Goal: Feedback & Contribution: Submit feedback/report problem

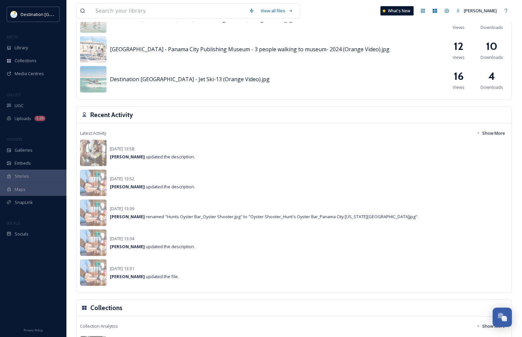
scroll to position [415, 0]
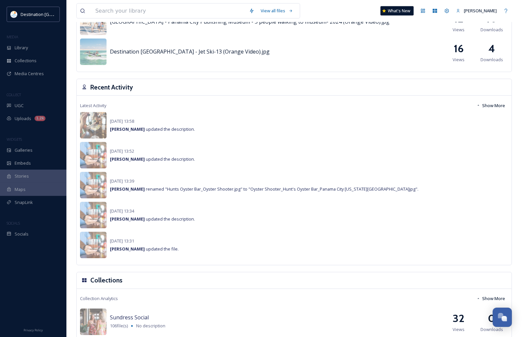
click at [288, 63] on div "Destination [GEOGRAPHIC_DATA] - Jet Ski-13 (Orange Video).jpg 16 Views 4 Downlo…" at bounding box center [294, 52] width 429 height 27
click at [21, 54] on div "Library" at bounding box center [33, 47] width 66 height 13
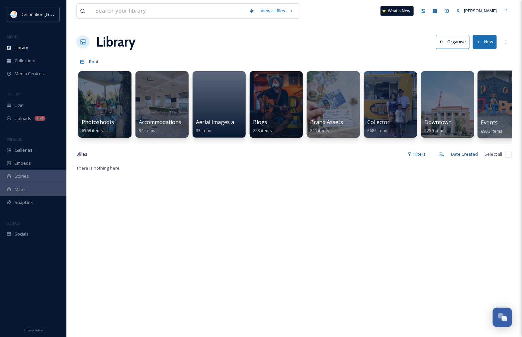
click at [499, 115] on div at bounding box center [505, 104] width 54 height 68
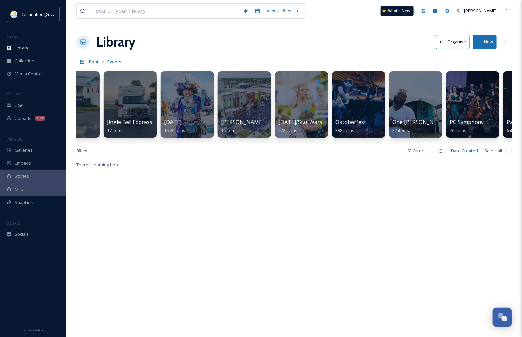
scroll to position [0, 1022]
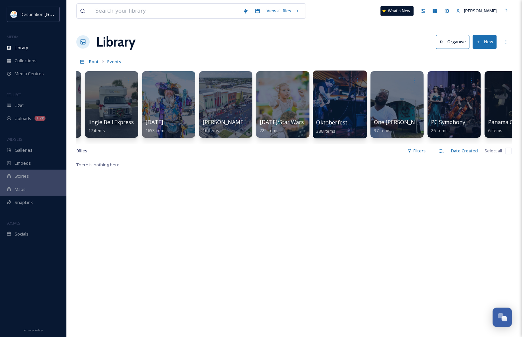
click at [336, 102] on div at bounding box center [340, 104] width 54 height 68
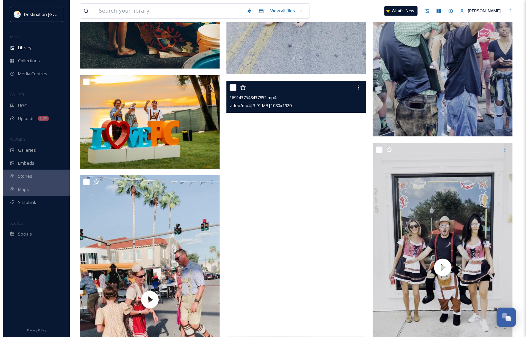
scroll to position [997, 0]
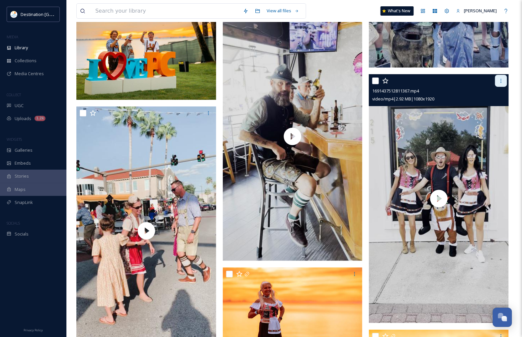
click at [499, 80] on icon at bounding box center [501, 80] width 5 height 5
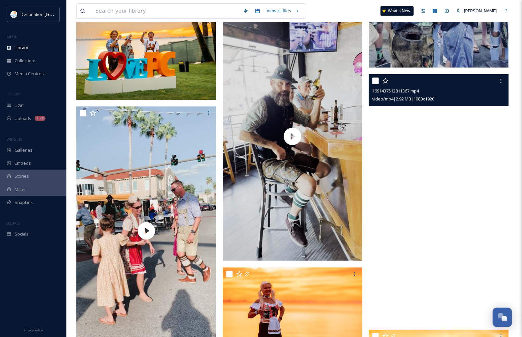
click at [445, 135] on video "1691437512811367.mp4" at bounding box center [439, 198] width 140 height 249
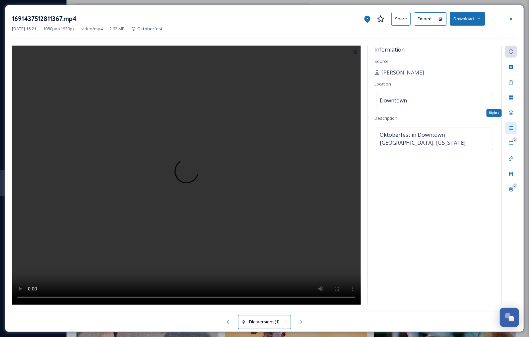
scroll to position [1009, 0]
click at [510, 129] on icon at bounding box center [510, 127] width 5 height 5
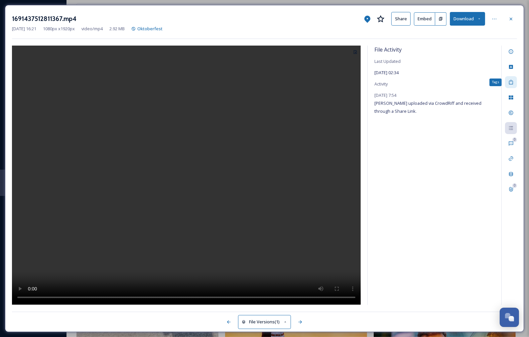
click at [513, 86] on div "Tags" at bounding box center [511, 82] width 12 height 12
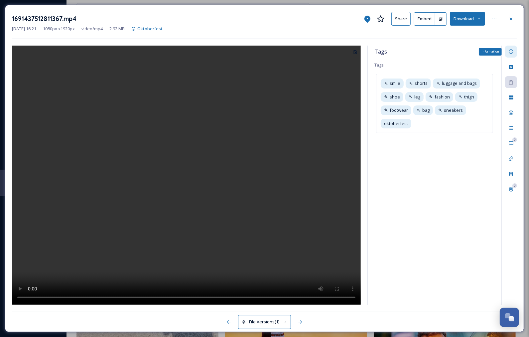
click at [508, 52] on icon at bounding box center [510, 51] width 5 height 5
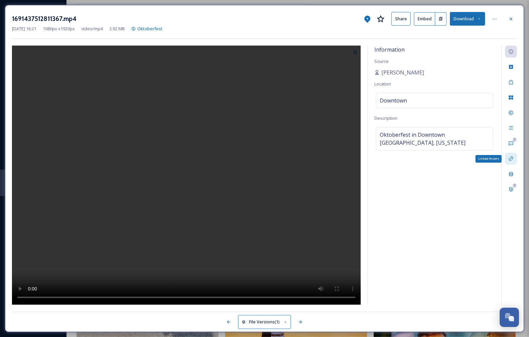
click at [509, 156] on icon at bounding box center [510, 158] width 5 height 5
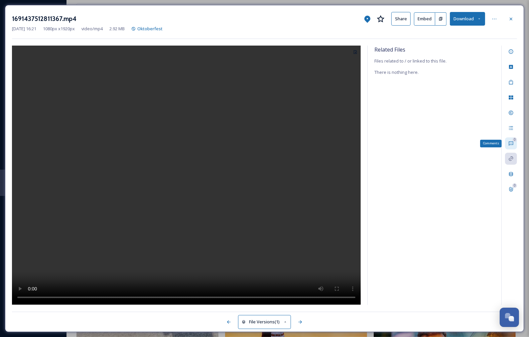
click at [511, 145] on icon at bounding box center [510, 143] width 5 height 5
drag, startPoint x: 391, startPoint y: 301, endPoint x: 392, endPoint y: 297, distance: 4.8
click at [391, 300] on input at bounding box center [422, 296] width 97 height 15
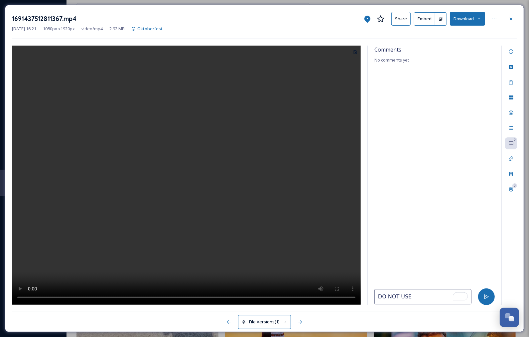
type input "DO NOT USE"
click at [426, 263] on div at bounding box center [434, 178] width 120 height 222
click at [487, 296] on icon at bounding box center [485, 296] width 5 height 5
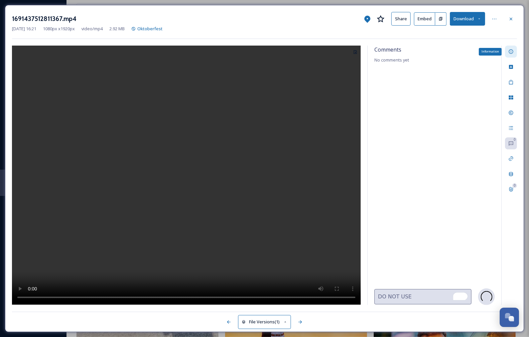
click at [513, 54] on icon at bounding box center [510, 51] width 5 height 5
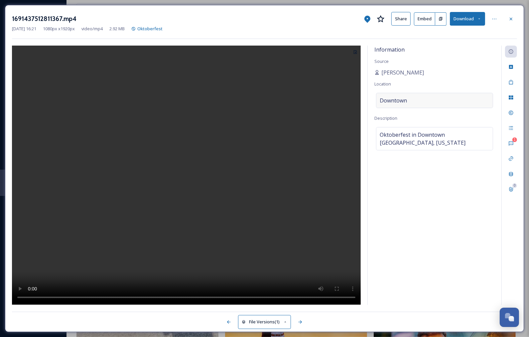
click at [419, 100] on div "Downtown" at bounding box center [434, 100] width 117 height 15
drag, startPoint x: 414, startPoint y: 100, endPoint x: 369, endPoint y: 97, distance: 45.3
click at [369, 97] on div "Information Source Shelbie Scippio Location Downtown Description Oktoberfest in…" at bounding box center [435, 175] width 134 height 259
click at [471, 66] on div "Information Source Shelbie Scippio Location Downtown Description Oktoberfest in…" at bounding box center [435, 175] width 134 height 259
click at [424, 20] on button "Embed" at bounding box center [424, 18] width 21 height 13
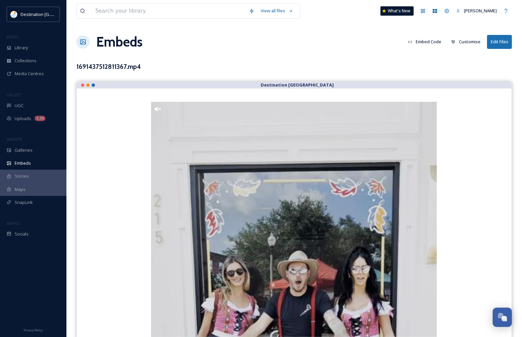
click at [463, 43] on button "Customise" at bounding box center [466, 41] width 36 height 13
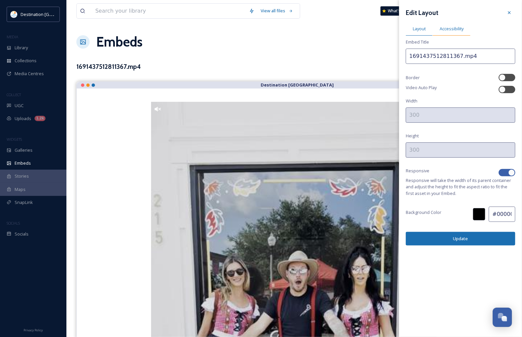
click at [453, 29] on span "Accessibility" at bounding box center [452, 29] width 24 height 6
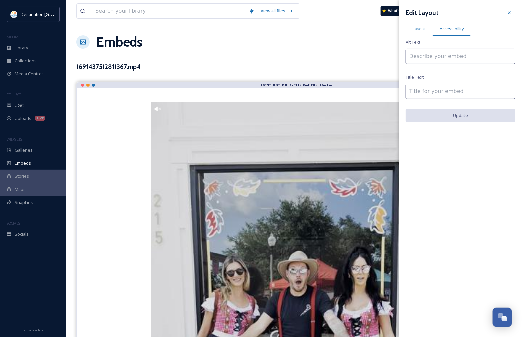
click at [502, 18] on div "Edit Layout" at bounding box center [461, 13] width 110 height 12
click at [511, 15] on icon at bounding box center [509, 12] width 5 height 5
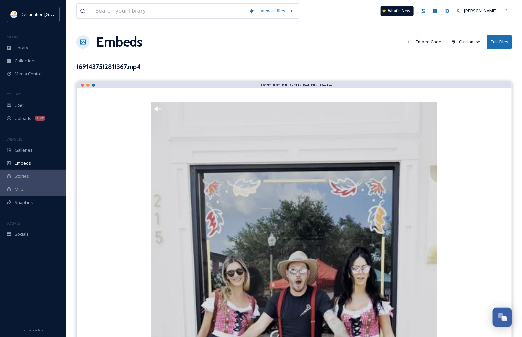
click at [215, 58] on div "View all files What's New Patti Embeds Embed Code Customise Edit Files 16914375…" at bounding box center [294, 312] width 456 height 624
click at [499, 44] on button "Edit Files" at bounding box center [499, 42] width 25 height 14
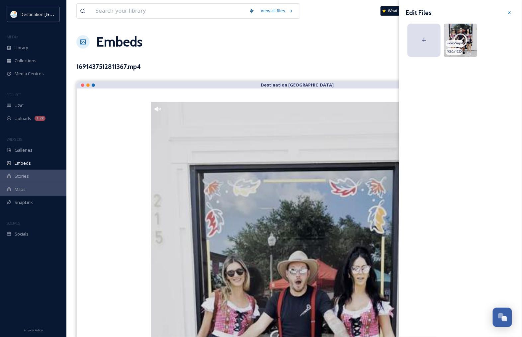
click at [461, 40] on div "video/mp4" at bounding box center [455, 43] width 18 height 7
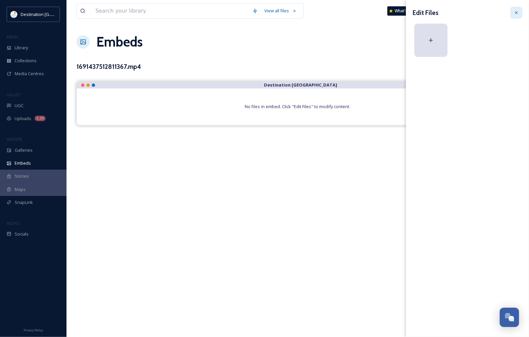
click at [514, 14] on icon at bounding box center [515, 12] width 5 height 5
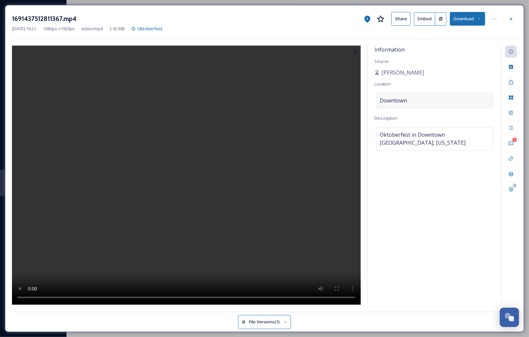
click at [421, 99] on div "Downtown" at bounding box center [434, 100] width 117 height 15
drag, startPoint x: 430, startPoint y: 102, endPoint x: 303, endPoint y: 95, distance: 127.5
click at [303, 95] on div "Information Source Shelbie Scippio Location Downtown Description Oktoberfest in…" at bounding box center [264, 175] width 505 height 259
type input "d"
type input "D"
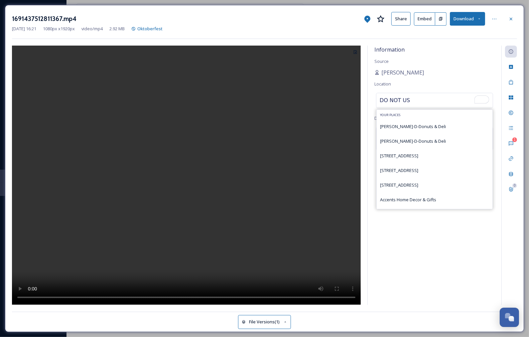
type input "DO NOT USE"
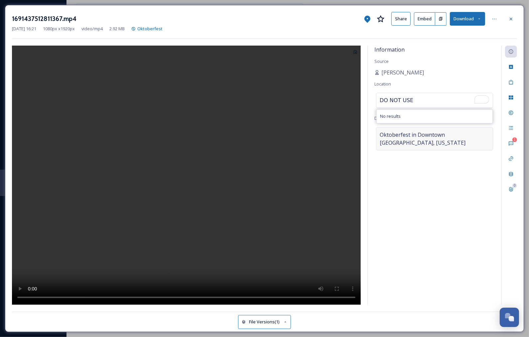
click at [418, 143] on span "Oktoberfest in Downtown Panama City, Florida" at bounding box center [434, 139] width 110 height 16
drag, startPoint x: 376, startPoint y: 113, endPoint x: 300, endPoint y: 101, distance: 77.0
click at [290, 99] on div "Information Source Shelbie Scippio Location Downtown Description Oktoberfest in…" at bounding box center [264, 175] width 505 height 259
type textarea "DO NOT USE."
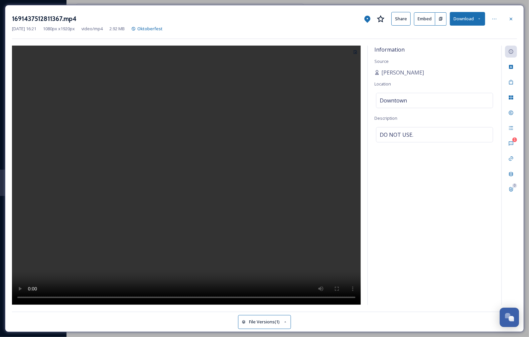
click at [415, 257] on div "Information Source Shelbie Scippio Location Downtown Description DO NOT USE." at bounding box center [435, 175] width 134 height 259
click at [513, 316] on div "Open Chat" at bounding box center [511, 319] width 6 height 6
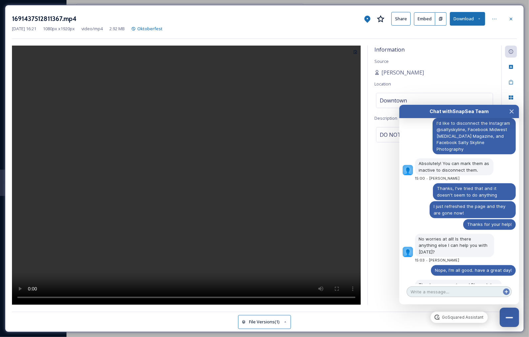
scroll to position [321, 0]
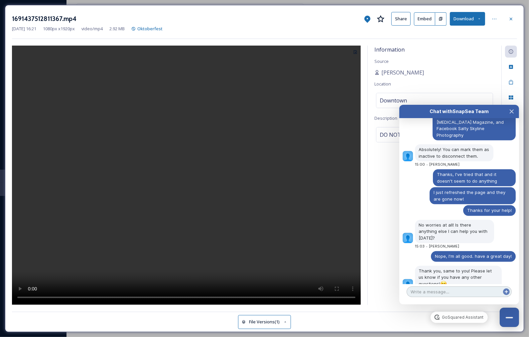
click at [450, 290] on textarea at bounding box center [458, 291] width 105 height 11
type textarea "h"
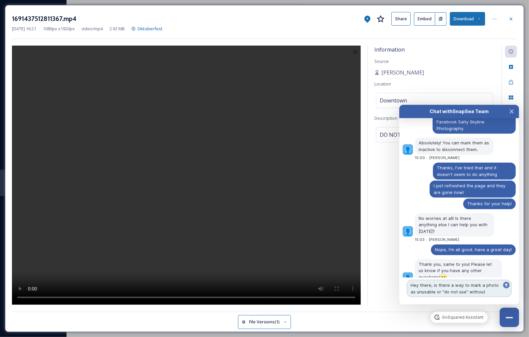
type textarea "Hey there, is there a way to mark a photo as unusable or "do not use" without d…"
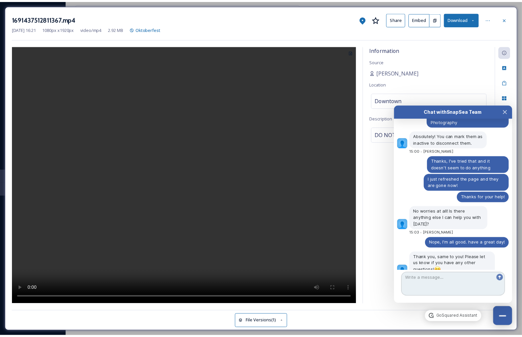
scroll to position [365, 0]
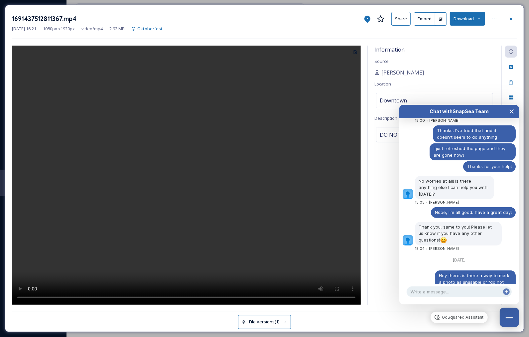
click at [514, 111] on icon "Close Chat" at bounding box center [511, 111] width 5 height 5
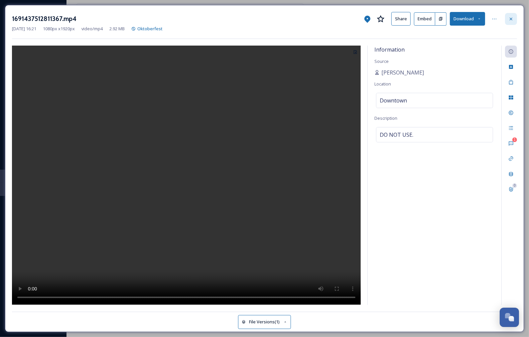
click at [512, 22] on icon at bounding box center [510, 18] width 5 height 5
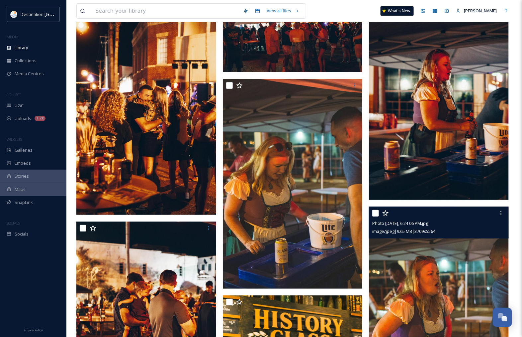
scroll to position [8432, 0]
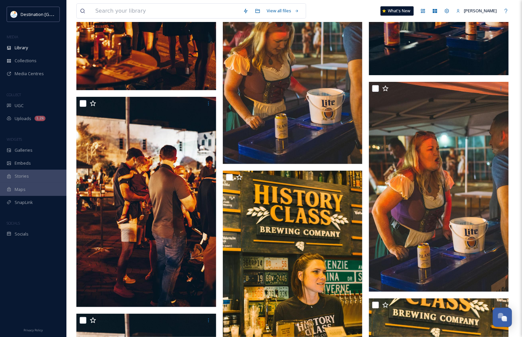
click at [277, 112] on img at bounding box center [293, 59] width 140 height 210
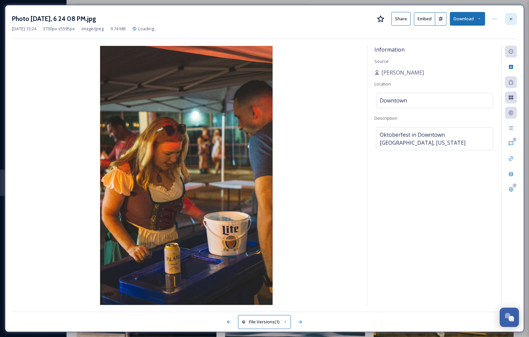
click at [509, 22] on icon at bounding box center [510, 18] width 5 height 5
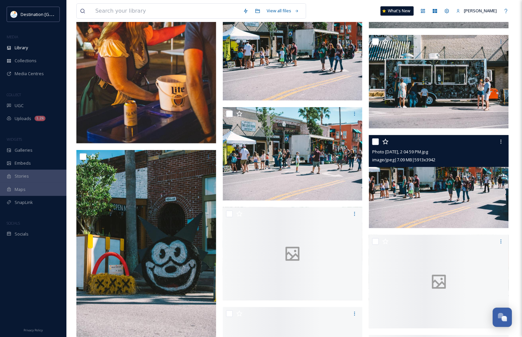
scroll to position [9346, 0]
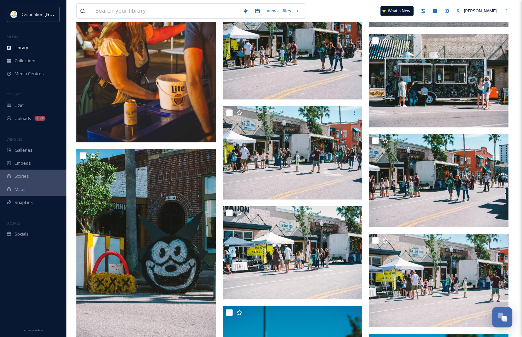
click at [502, 319] on div "Open Chat" at bounding box center [505, 319] width 6 height 6
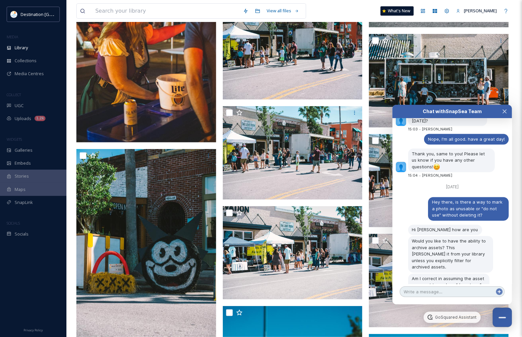
scroll to position [439, 0]
click at [433, 291] on textarea at bounding box center [452, 291] width 105 height 11
type textarea "That's the one!"
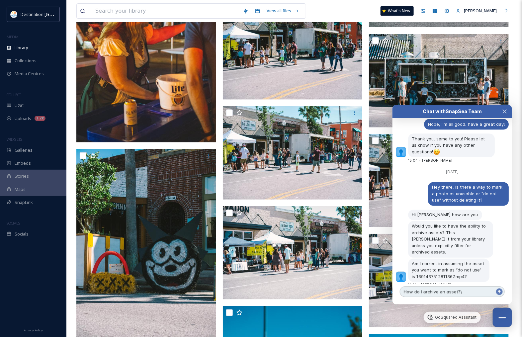
type textarea "How do I archive an asset?"
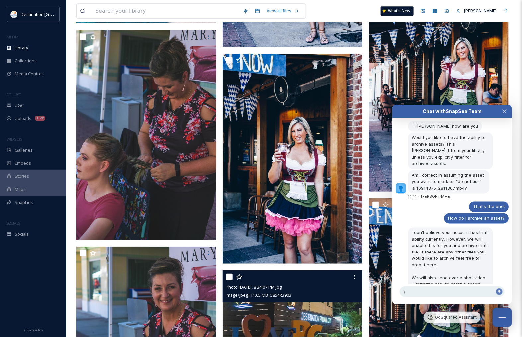
scroll to position [12401, 0]
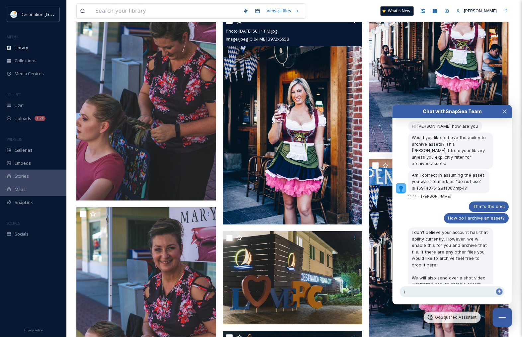
click at [312, 120] on img at bounding box center [293, 119] width 140 height 210
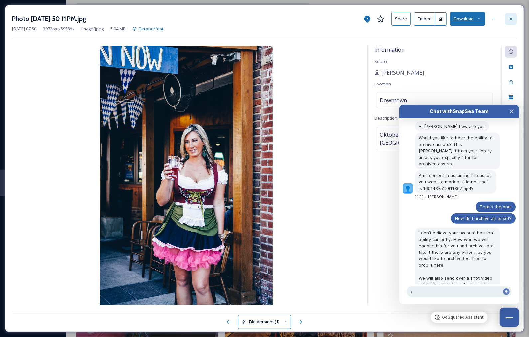
click at [509, 17] on icon at bounding box center [510, 18] width 5 height 5
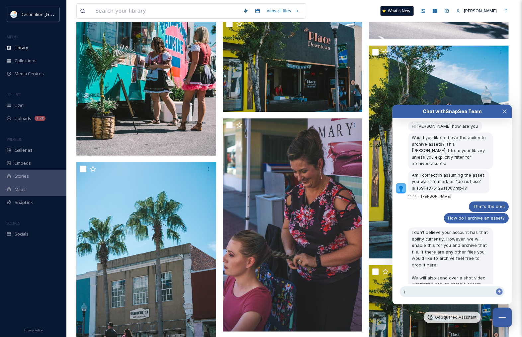
scroll to position [11405, 0]
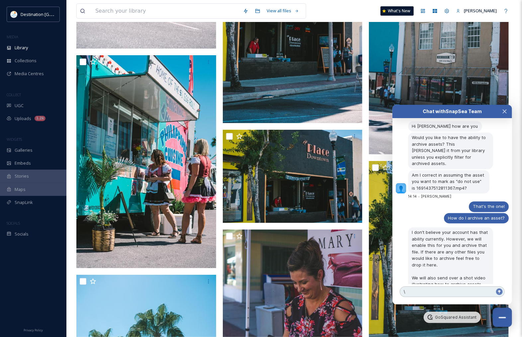
click at [449, 290] on textarea "\" at bounding box center [452, 291] width 105 height 11
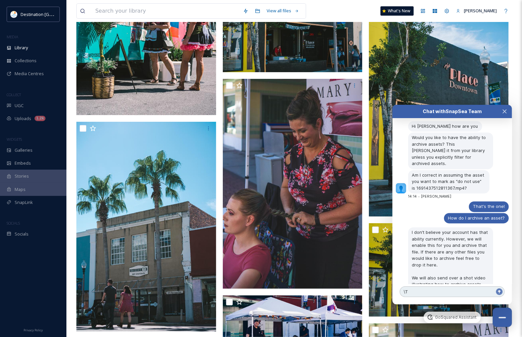
scroll to position [11255, 0]
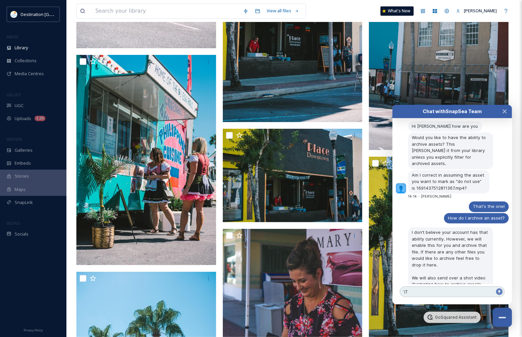
type textarea "\"
type textarea "Thank you so much!"
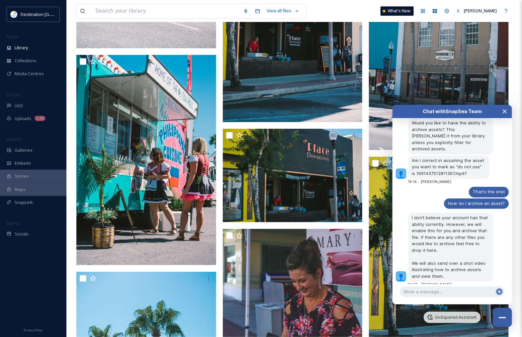
click at [505, 112] on icon "Close Chat" at bounding box center [504, 111] width 5 height 5
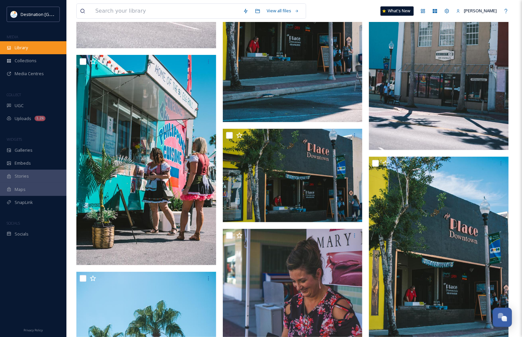
click at [20, 49] on span "Library" at bounding box center [21, 48] width 13 height 6
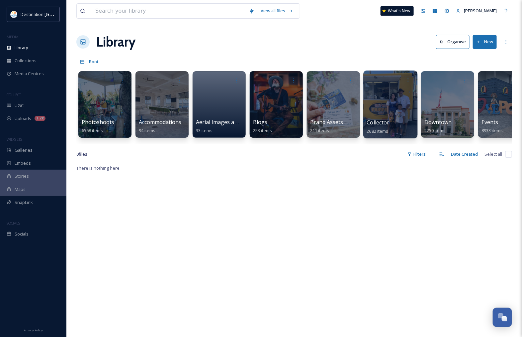
click at [398, 110] on div at bounding box center [391, 104] width 54 height 68
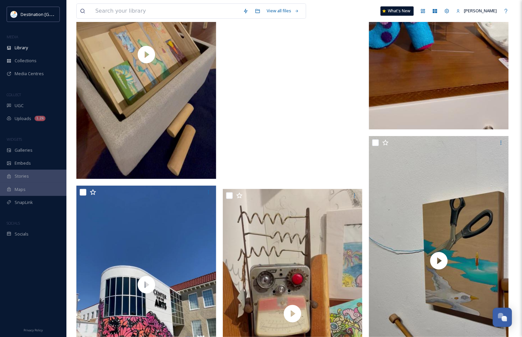
scroll to position [1952, 0]
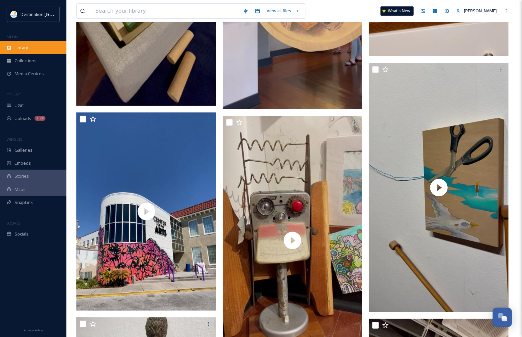
click at [13, 46] on div "Library" at bounding box center [33, 47] width 66 height 13
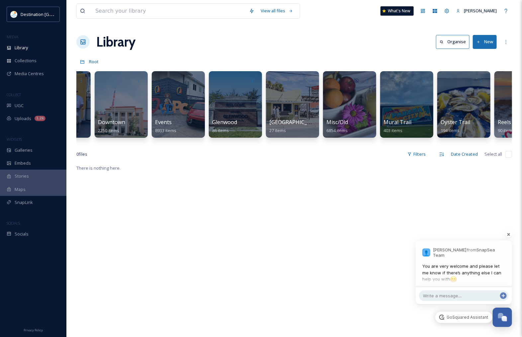
scroll to position [0, 305]
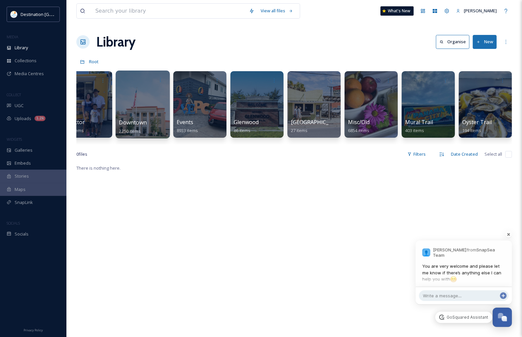
click at [160, 115] on div at bounding box center [143, 104] width 54 height 68
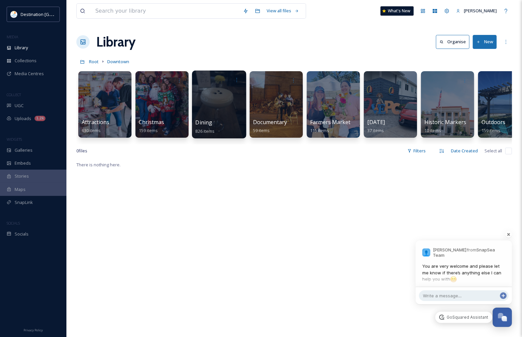
click at [216, 118] on div "Dining 826 items" at bounding box center [219, 104] width 54 height 68
click at [227, 100] on div at bounding box center [219, 104] width 54 height 68
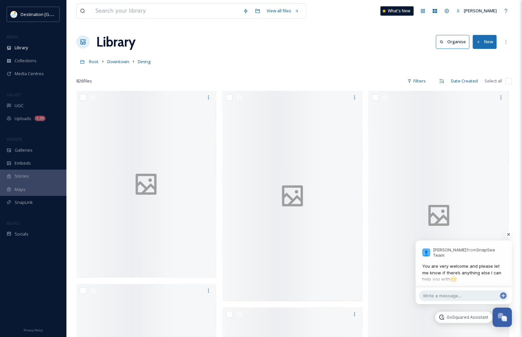
click at [483, 40] on button "New" at bounding box center [485, 42] width 24 height 14
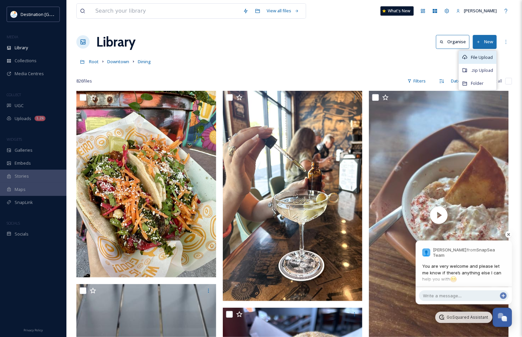
click at [482, 57] on span "File Upload" at bounding box center [482, 57] width 22 height 6
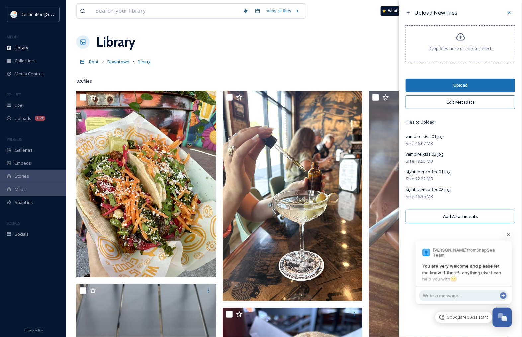
click at [470, 86] on button "Upload" at bounding box center [461, 85] width 110 height 14
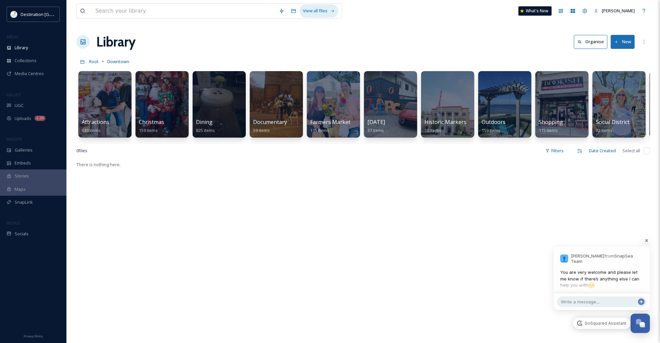
scroll to position [587, 0]
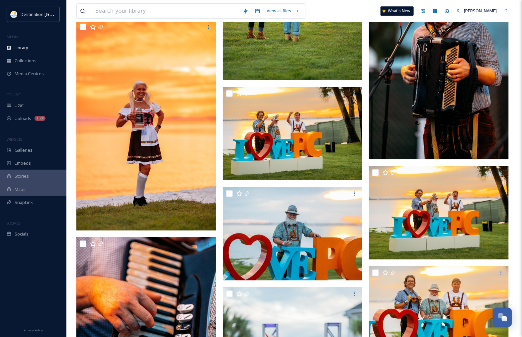
scroll to position [1828, 0]
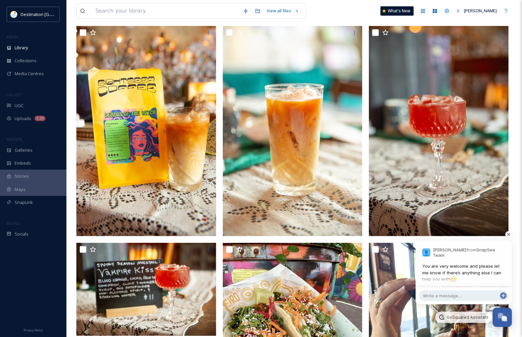
scroll to position [83, 0]
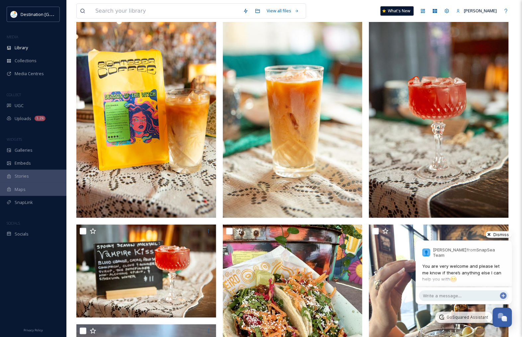
click at [501, 235] on div at bounding box center [499, 234] width 33 height 13
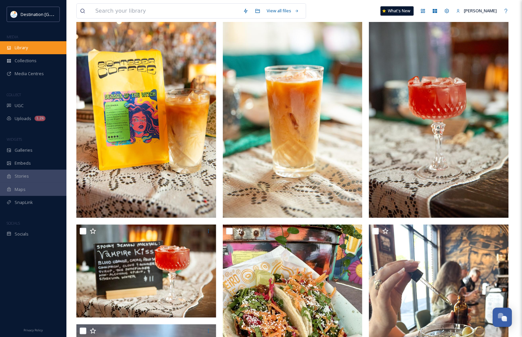
click at [17, 43] on div "Library" at bounding box center [33, 47] width 66 height 13
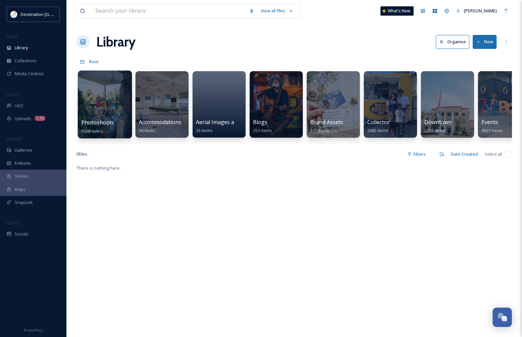
click at [96, 115] on div at bounding box center [105, 104] width 54 height 68
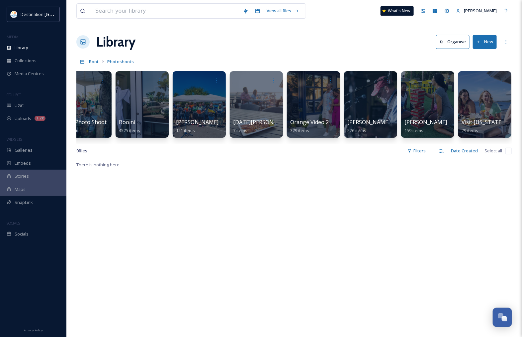
scroll to position [0, 78]
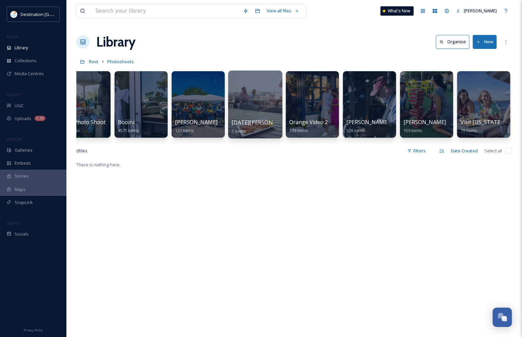
click at [251, 107] on div at bounding box center [255, 104] width 54 height 68
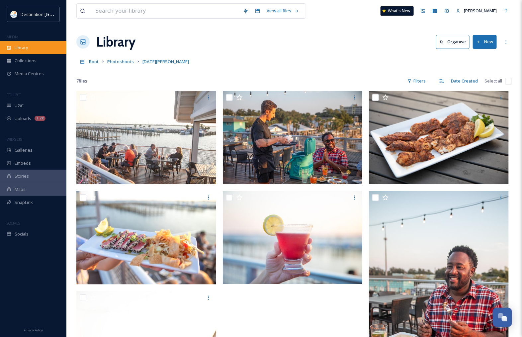
click at [32, 53] on div "Library" at bounding box center [33, 47] width 66 height 13
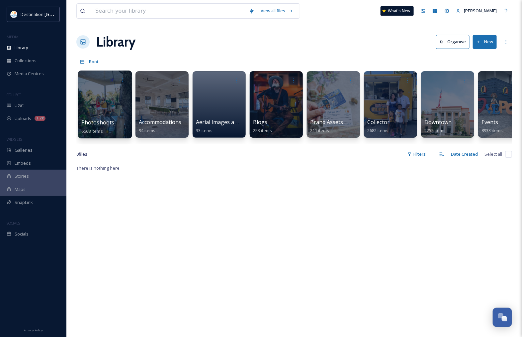
click at [100, 110] on div at bounding box center [105, 104] width 54 height 68
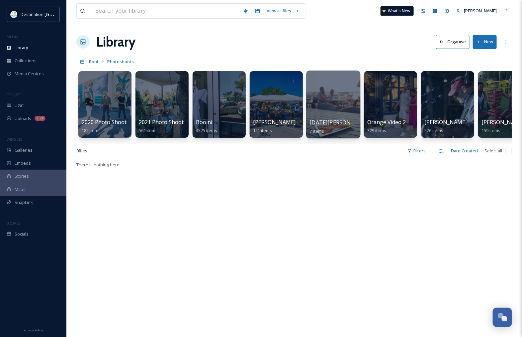
click at [323, 110] on div at bounding box center [333, 104] width 54 height 68
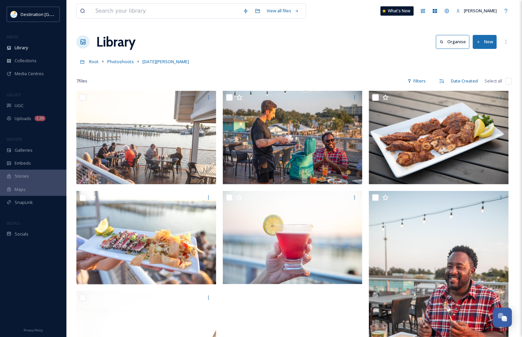
click at [483, 39] on button "New" at bounding box center [485, 42] width 24 height 14
click at [473, 55] on span "File Upload" at bounding box center [482, 57] width 22 height 6
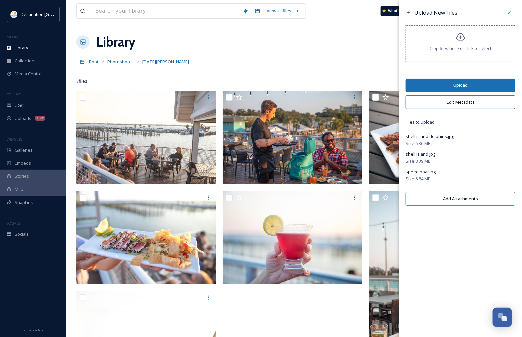
click at [461, 85] on button "Upload" at bounding box center [461, 85] width 110 height 14
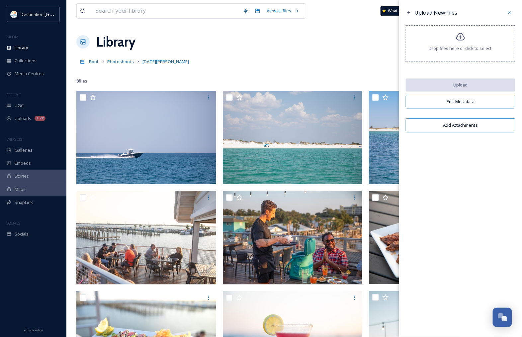
click at [314, 38] on div "Library Organise New" at bounding box center [294, 42] width 436 height 20
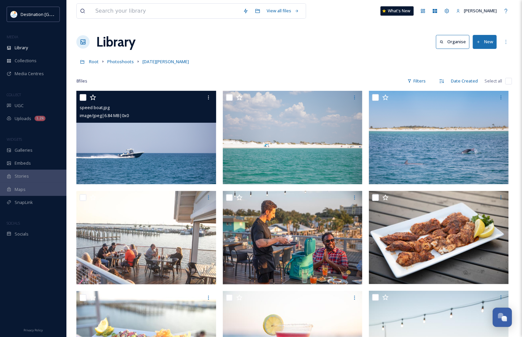
click at [147, 155] on img at bounding box center [146, 137] width 140 height 93
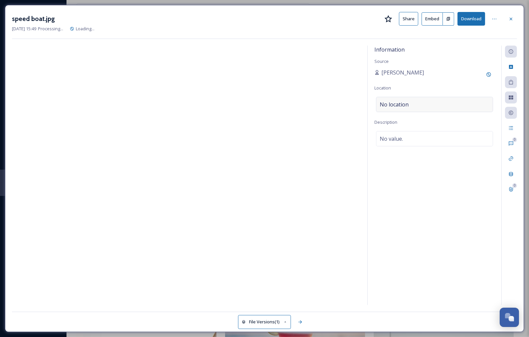
click at [422, 104] on div "No location" at bounding box center [434, 104] width 117 height 15
drag, startPoint x: 517, startPoint y: 17, endPoint x: 512, endPoint y: 22, distance: 6.6
click at [514, 21] on div "speed boat.jpg Share Embed Download Sep 26 2025 15:49 Processing... Loading... …" at bounding box center [264, 168] width 519 height 327
click at [512, 22] on div at bounding box center [511, 19] width 12 height 12
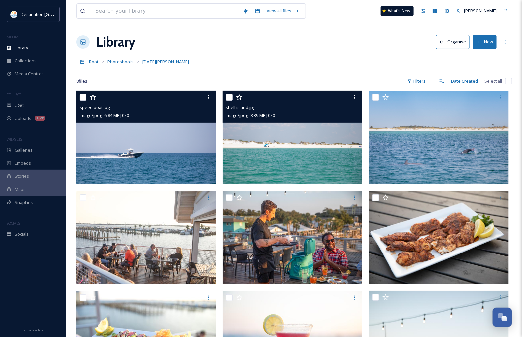
click at [264, 164] on img at bounding box center [293, 137] width 140 height 93
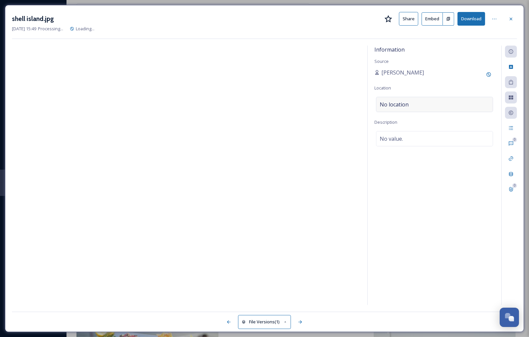
click at [434, 101] on div "No location" at bounding box center [434, 104] width 117 height 15
click at [419, 102] on input at bounding box center [434, 104] width 116 height 15
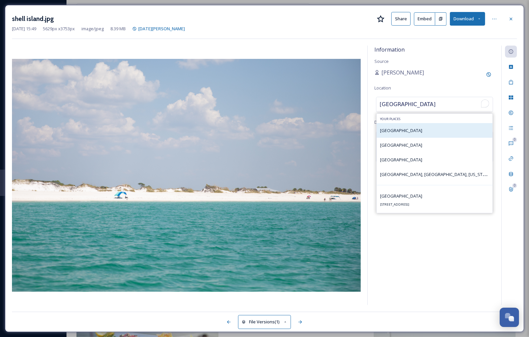
type input "Shell Island"
click at [414, 135] on div "Shell Island" at bounding box center [434, 130] width 116 height 15
click at [395, 133] on span "Shell Island" at bounding box center [401, 130] width 42 height 6
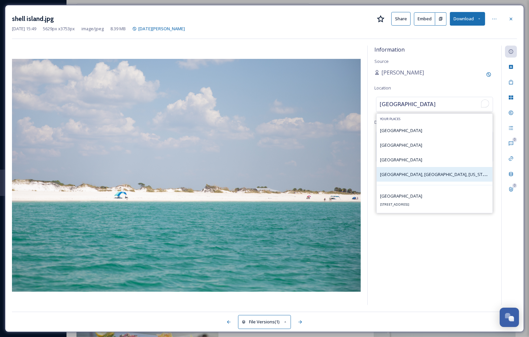
click at [401, 177] on span "Shell Island, Panama City, Florida" at bounding box center [435, 174] width 111 height 6
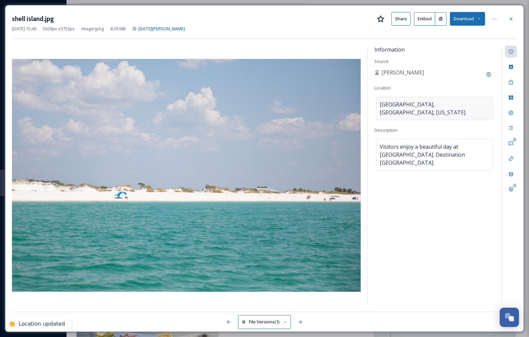
click at [472, 101] on div "Shell Island, Panama City, Florida" at bounding box center [434, 108] width 117 height 23
click at [471, 72] on div "[PERSON_NAME]" at bounding box center [434, 74] width 120 height 12
click at [509, 18] on icon at bounding box center [510, 18] width 5 height 5
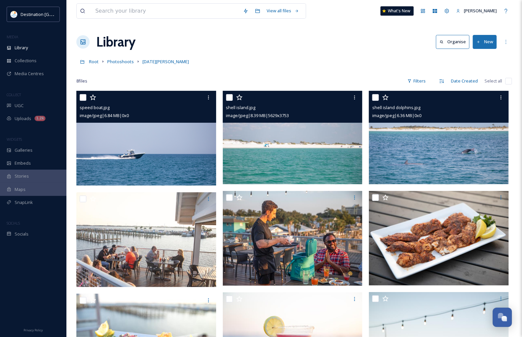
click at [429, 142] on img at bounding box center [439, 137] width 140 height 93
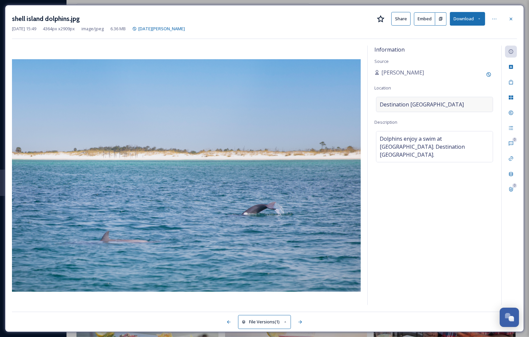
click at [448, 104] on div "Destination [GEOGRAPHIC_DATA]" at bounding box center [434, 104] width 117 height 15
click at [449, 101] on input at bounding box center [434, 104] width 116 height 15
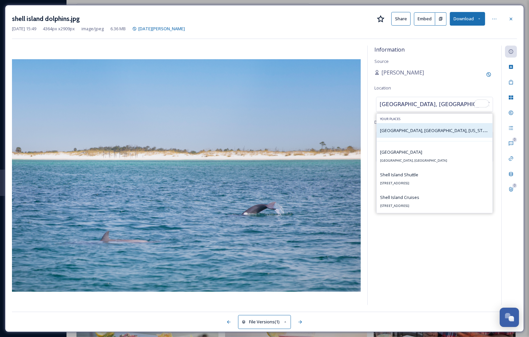
type input "Shell Island, Panama City"
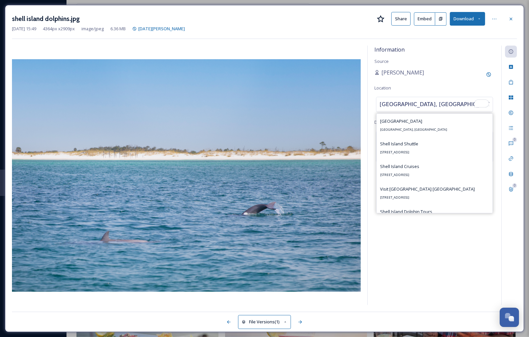
click at [426, 135] on div "Shell Island Beach Panama City, FL 32403, USA" at bounding box center [434, 125] width 116 height 23
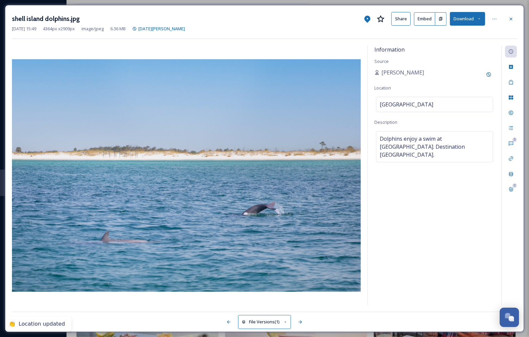
click at [463, 64] on div "Information Source Patti Location Shell Island Beach Description Dolphins enjoy…" at bounding box center [435, 175] width 134 height 259
click at [509, 20] on icon at bounding box center [510, 18] width 5 height 5
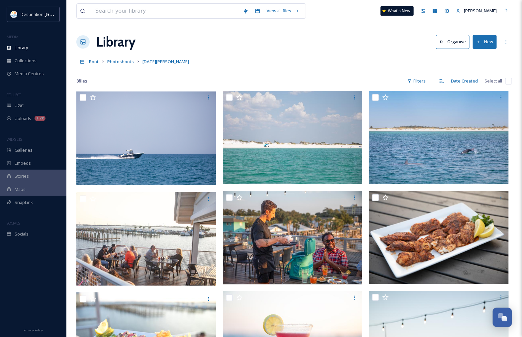
click at [489, 42] on button "New" at bounding box center [485, 42] width 24 height 14
click at [482, 57] on span "File Upload" at bounding box center [482, 57] width 22 height 6
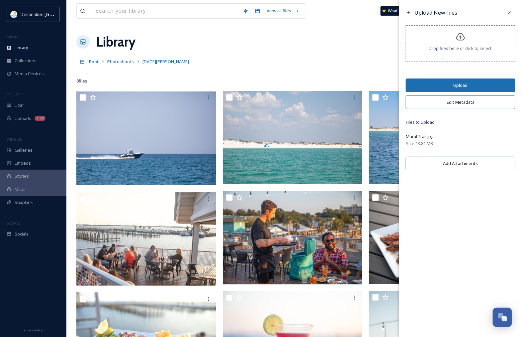
click at [449, 82] on button "Upload" at bounding box center [461, 85] width 110 height 14
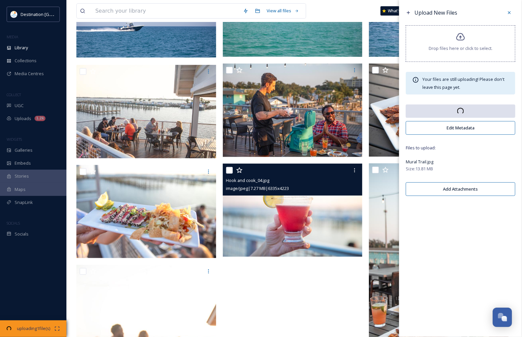
scroll to position [42, 0]
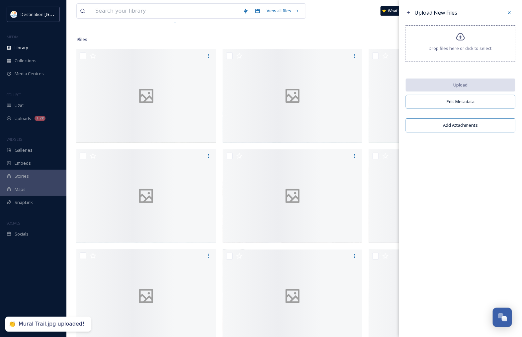
click at [353, 40] on div "9 file s Filters Date Created Select all" at bounding box center [294, 39] width 436 height 13
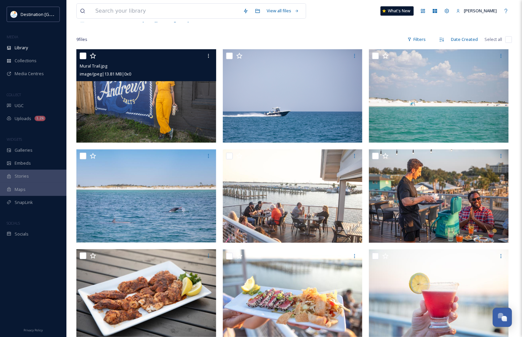
click at [173, 115] on img at bounding box center [146, 95] width 140 height 93
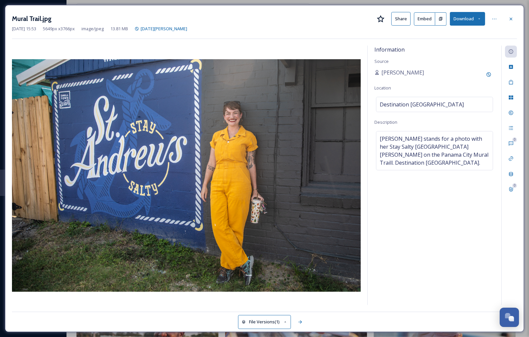
click at [504, 18] on div "Mural Trail.jpg Share Embed Download" at bounding box center [264, 19] width 505 height 14
click at [507, 18] on div at bounding box center [511, 19] width 12 height 12
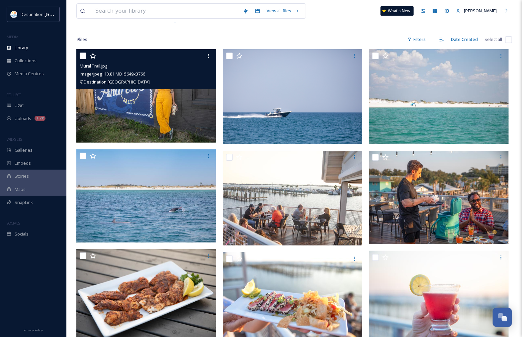
click at [120, 117] on img at bounding box center [146, 95] width 140 height 93
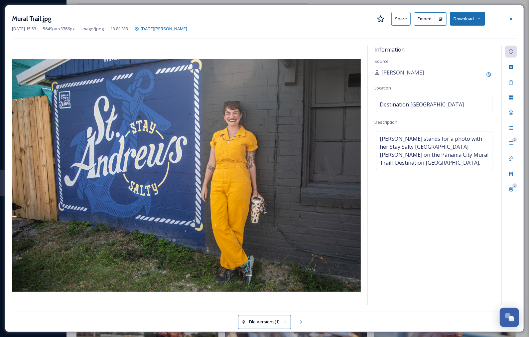
click at [448, 93] on div "Information Source Patti Location Destination Panama City Description Morgan Su…" at bounding box center [435, 175] width 134 height 259
click at [448, 102] on div "Destination [GEOGRAPHIC_DATA]" at bounding box center [434, 104] width 117 height 15
click at [441, 105] on input "Destination [GEOGRAPHIC_DATA]" at bounding box center [434, 104] width 116 height 15
drag, startPoint x: 416, startPoint y: 108, endPoint x: 333, endPoint y: 101, distance: 83.4
click at [334, 101] on div "Information Source Patti Location Destination Panama City Description Morgan Su…" at bounding box center [264, 175] width 505 height 259
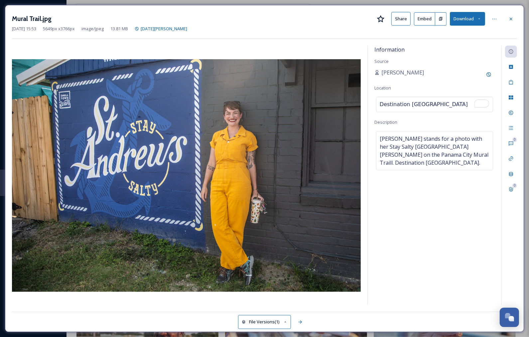
type input "y"
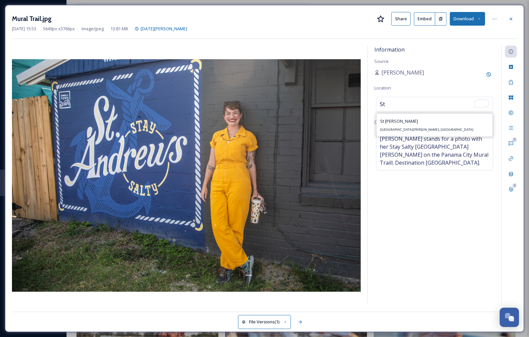
type input "S"
type input "M"
type input "b"
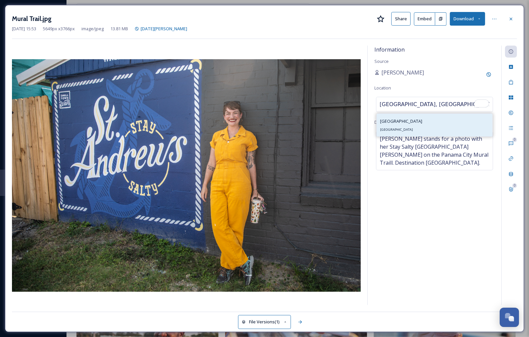
type input "Bayview Drive, panama city"
click at [410, 134] on div "Bayview Drive Bayview Dr, Panama City, FL 32401, USA" at bounding box center [434, 125] width 116 height 23
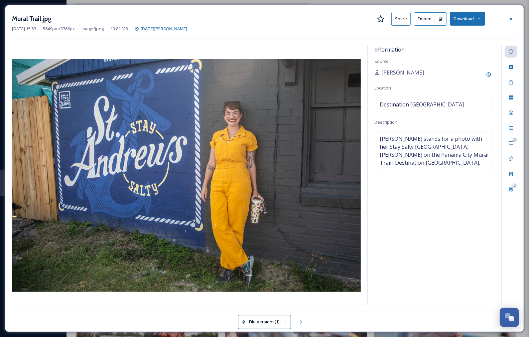
click at [451, 63] on div "Information Source Patti Location Destination Panama City Description Morgan Su…" at bounding box center [435, 175] width 134 height 259
click at [508, 16] on div at bounding box center [511, 19] width 12 height 12
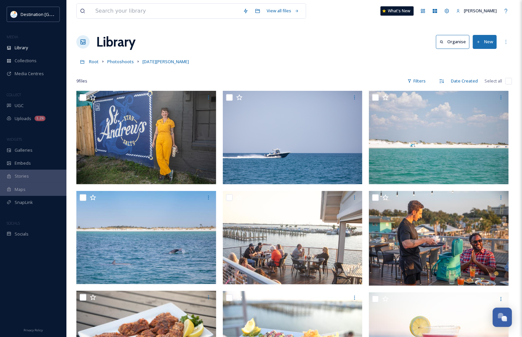
click at [486, 45] on button "New" at bounding box center [485, 42] width 24 height 14
click at [464, 55] on icon at bounding box center [465, 56] width 5 height 5
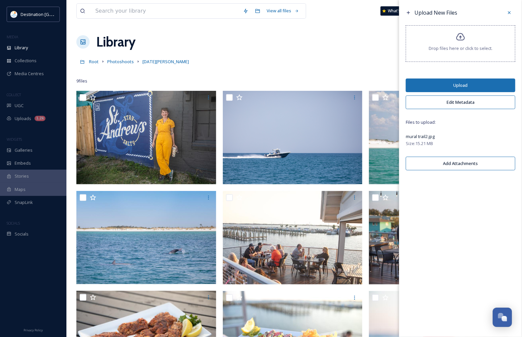
click at [449, 80] on button "Upload" at bounding box center [461, 85] width 110 height 14
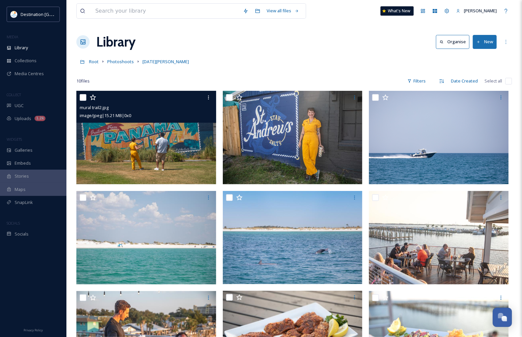
click at [147, 135] on img at bounding box center [146, 137] width 140 height 93
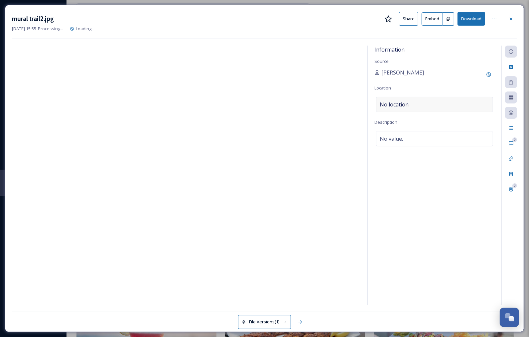
click at [419, 102] on div "No location" at bounding box center [434, 104] width 117 height 15
click at [387, 105] on input at bounding box center [434, 104] width 116 height 15
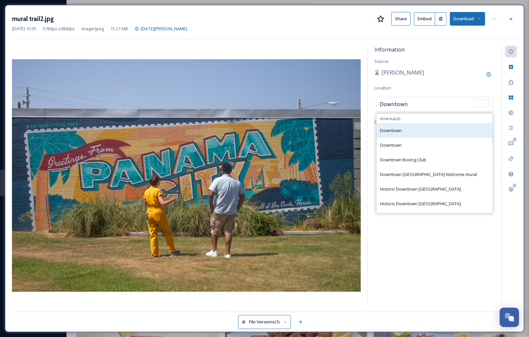
type input "Downtown"
click at [417, 129] on div "Downtown" at bounding box center [434, 130] width 116 height 15
click at [398, 133] on span "Downtown" at bounding box center [391, 130] width 22 height 6
click at [434, 134] on div "Downtown" at bounding box center [434, 130] width 116 height 15
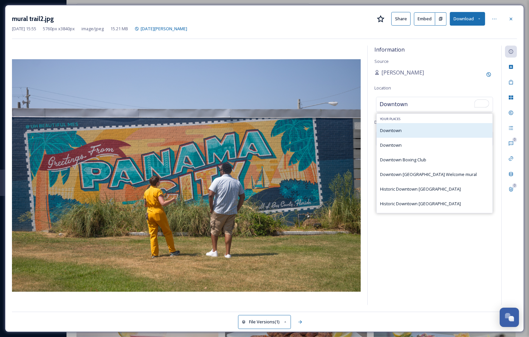
click at [382, 137] on div "Downtown" at bounding box center [434, 130] width 116 height 15
click at [394, 134] on div "Downtown" at bounding box center [391, 130] width 22 height 8
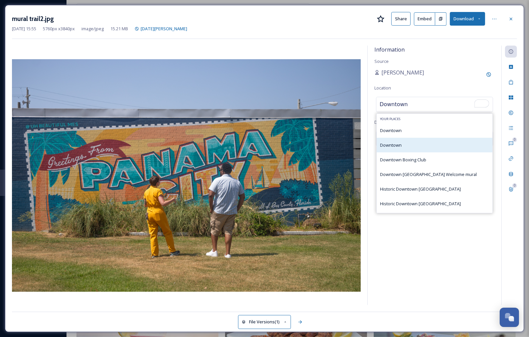
click at [400, 148] on span "Downtown" at bounding box center [391, 145] width 22 height 6
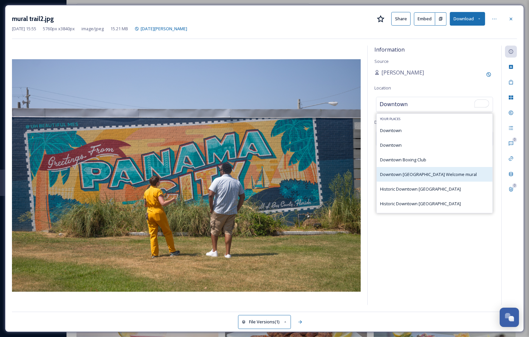
click at [448, 177] on span "Downtown Panama City Welcome mural" at bounding box center [428, 174] width 97 height 6
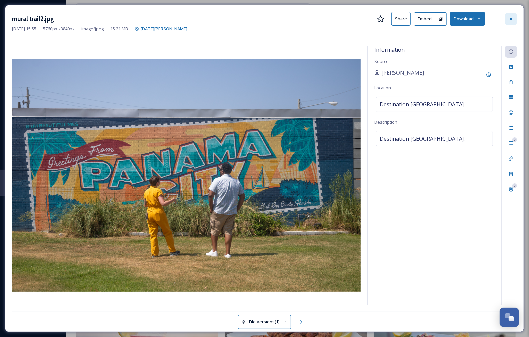
click at [513, 19] on icon at bounding box center [510, 18] width 5 height 5
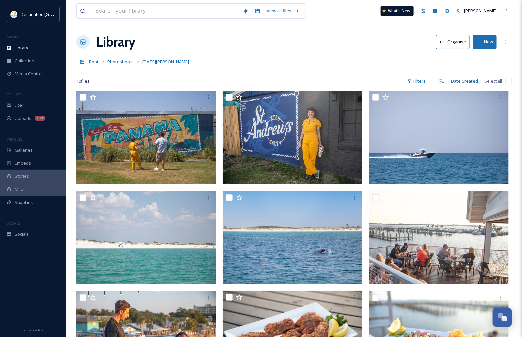
click at [476, 43] on button "New" at bounding box center [485, 42] width 24 height 14
click at [471, 54] on div "File Upload" at bounding box center [478, 57] width 38 height 13
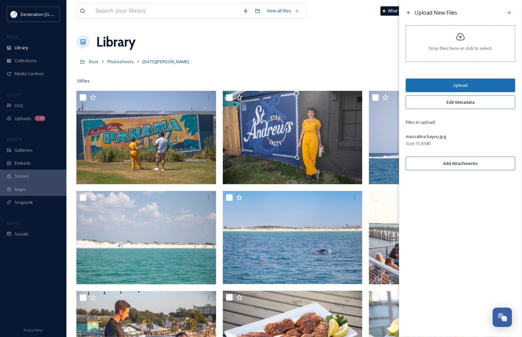
click at [446, 88] on button "Upload" at bounding box center [461, 85] width 110 height 14
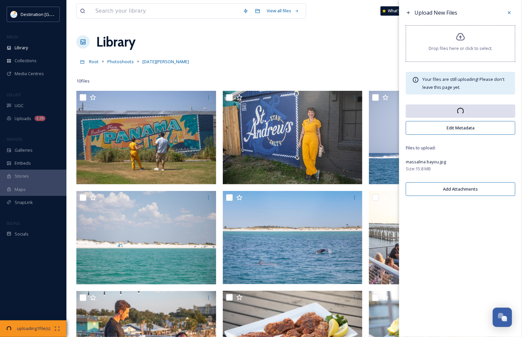
click at [297, 46] on div "Library Organise New" at bounding box center [294, 42] width 436 height 20
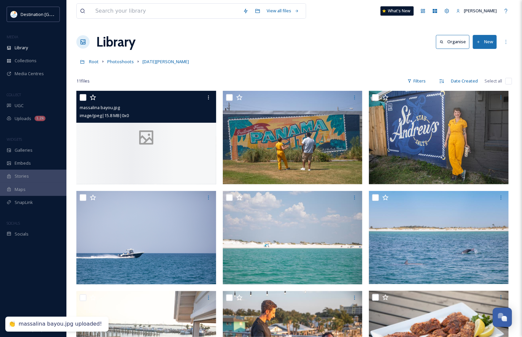
click at [133, 148] on div at bounding box center [146, 137] width 140 height 93
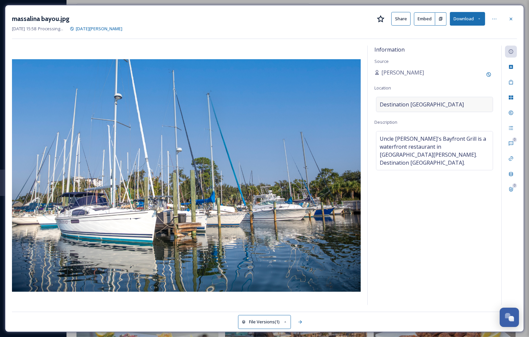
click at [442, 106] on div "Destination [GEOGRAPHIC_DATA]" at bounding box center [434, 104] width 117 height 15
click at [453, 105] on input at bounding box center [434, 104] width 116 height 15
type input "Massalina Bayou"
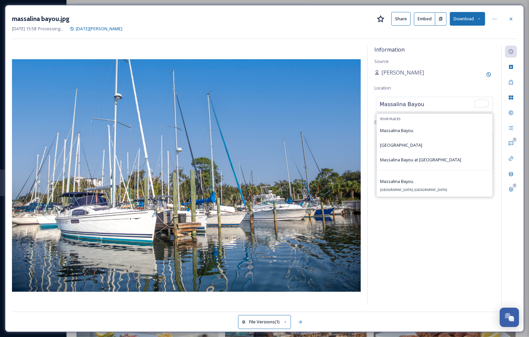
click at [417, 80] on div "[PERSON_NAME]" at bounding box center [434, 74] width 120 height 12
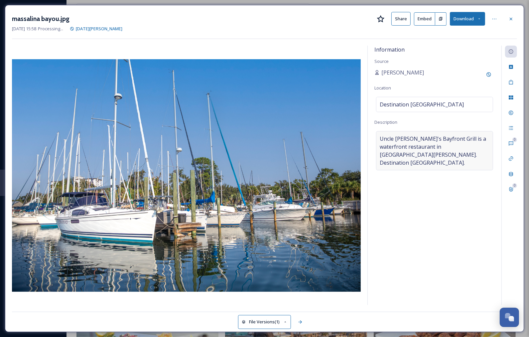
click at [449, 153] on span "Uncle Ernie's Bayfront Grill is a waterfront restaurant in Historic St. Andrews…" at bounding box center [434, 151] width 110 height 32
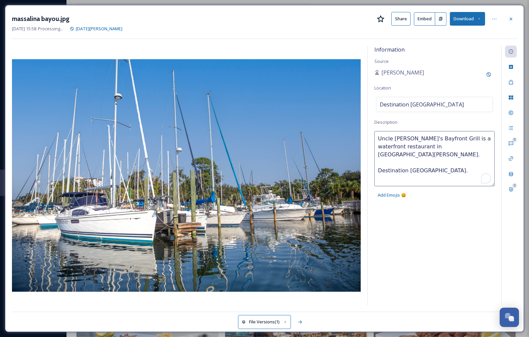
drag, startPoint x: 317, startPoint y: 122, endPoint x: 312, endPoint y: 122, distance: 5.7
click at [312, 122] on div "Information Source Patti Location Destination Panama City Description Uncle Ern…" at bounding box center [264, 175] width 505 height 259
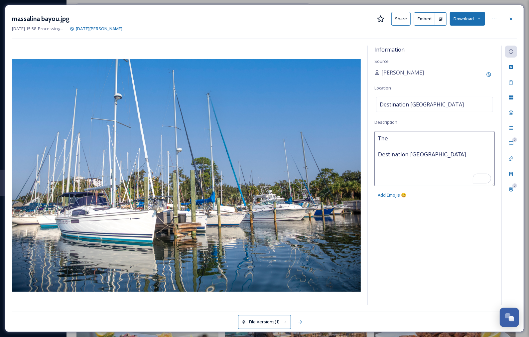
drag, startPoint x: 390, startPoint y: 139, endPoint x: 352, endPoint y: 134, distance: 39.2
click at [341, 132] on div "Information Source Patti Location Destination Panama City Description The Desti…" at bounding box center [264, 175] width 505 height 259
type textarea "Massalina Bayou Destination Panama City."
click at [452, 269] on div "Information Source Patti Location Destination Panama City Description Massalina…" at bounding box center [435, 175] width 134 height 259
click at [429, 102] on span "Destination [GEOGRAPHIC_DATA]" at bounding box center [421, 104] width 84 height 8
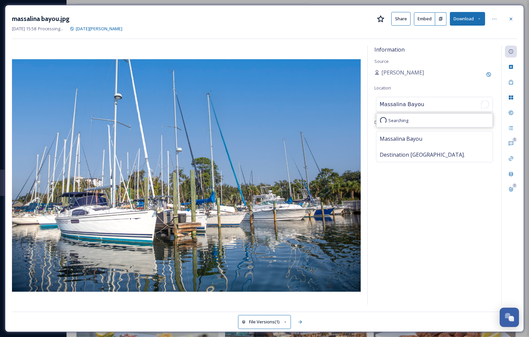
click at [457, 108] on input "Massalina Bayou" at bounding box center [434, 104] width 116 height 15
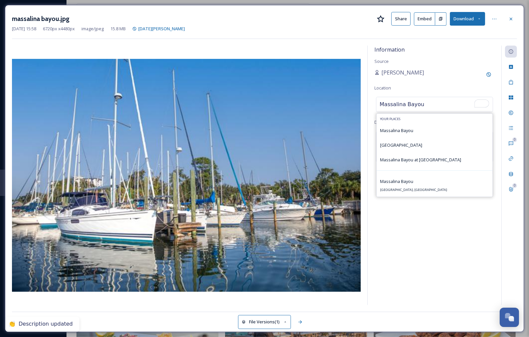
drag, startPoint x: 367, startPoint y: 105, endPoint x: 326, endPoint y: 107, distance: 41.2
click at [326, 107] on div "Information Source Patti Location Massalina Bayou Your Places Massalina Bayou M…" at bounding box center [264, 175] width 505 height 259
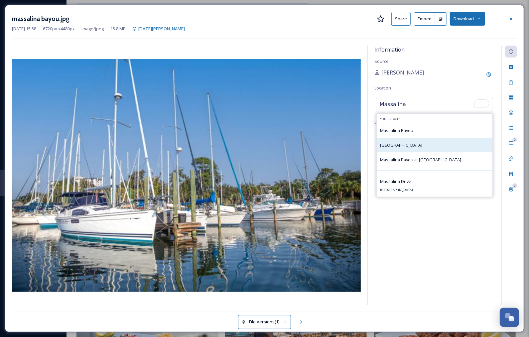
type input "Massalina"
click at [422, 142] on div "Massalina Bayou Historic Downtown Panama City" at bounding box center [401, 145] width 42 height 8
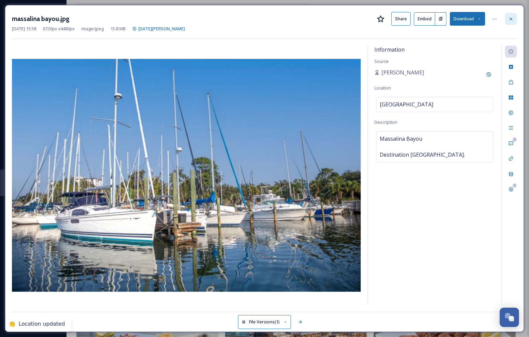
click at [511, 15] on div at bounding box center [511, 19] width 12 height 12
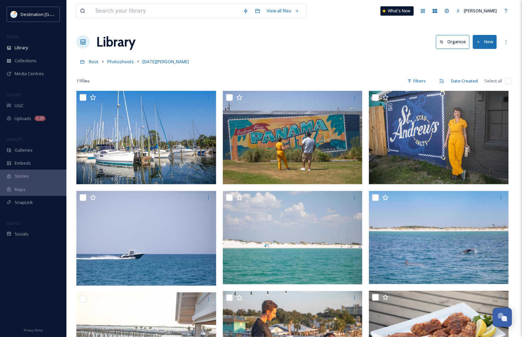
click at [487, 45] on button "New" at bounding box center [485, 42] width 24 height 14
click at [484, 56] on span "File Upload" at bounding box center [482, 57] width 22 height 6
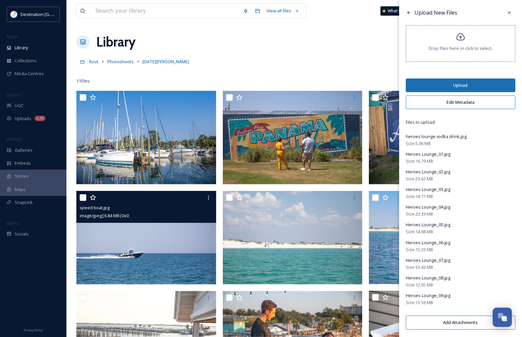
click at [112, 257] on img at bounding box center [146, 237] width 140 height 93
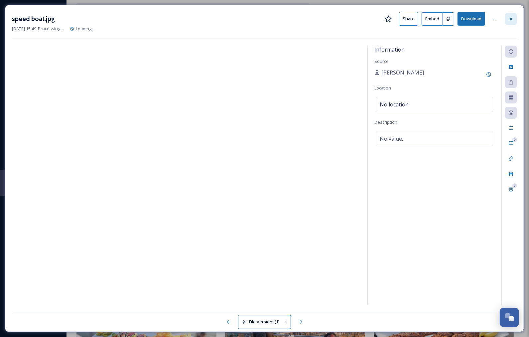
click at [512, 19] on icon at bounding box center [510, 18] width 5 height 5
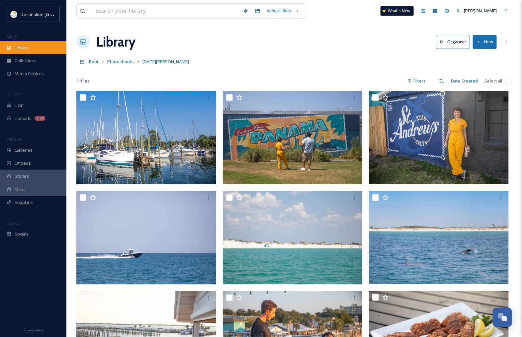
click at [27, 50] on span "Library" at bounding box center [21, 48] width 13 height 6
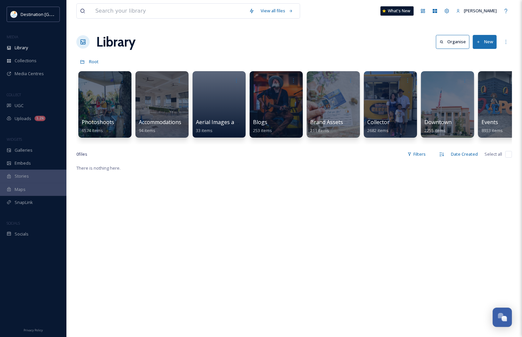
scroll to position [0, 132]
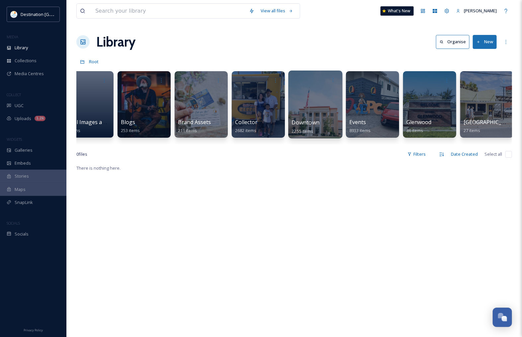
click at [294, 112] on div at bounding box center [315, 104] width 54 height 68
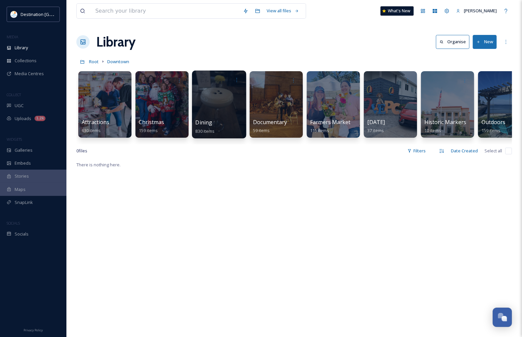
click at [233, 122] on div "Dining 830 items" at bounding box center [220, 126] width 48 height 17
click at [200, 108] on div at bounding box center [219, 104] width 54 height 68
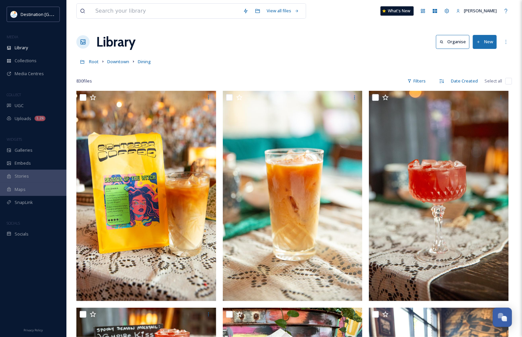
click at [485, 41] on button "New" at bounding box center [485, 42] width 24 height 14
click at [481, 60] on span "File Upload" at bounding box center [482, 57] width 22 height 6
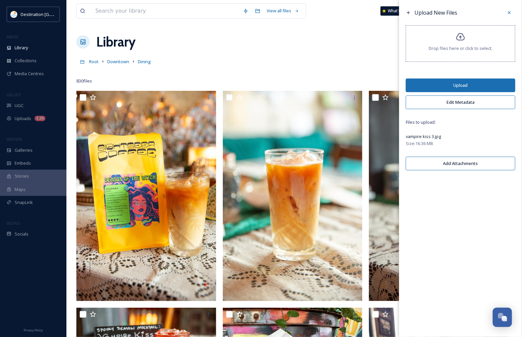
click at [450, 101] on button "Edit Metadata" at bounding box center [461, 102] width 110 height 14
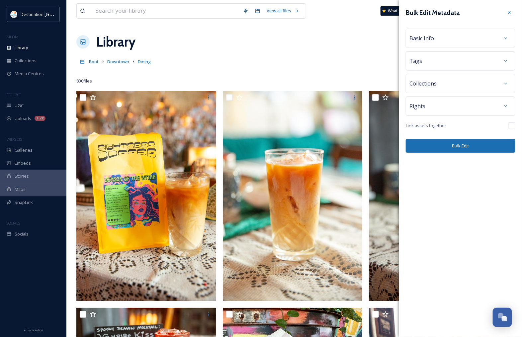
click at [446, 38] on div "Basic Info" at bounding box center [461, 38] width 102 height 12
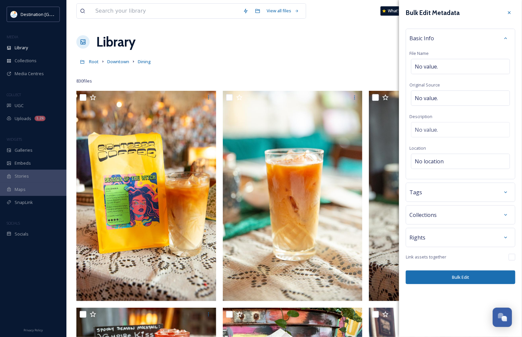
click at [376, 49] on div "Library Organise New" at bounding box center [294, 42] width 436 height 20
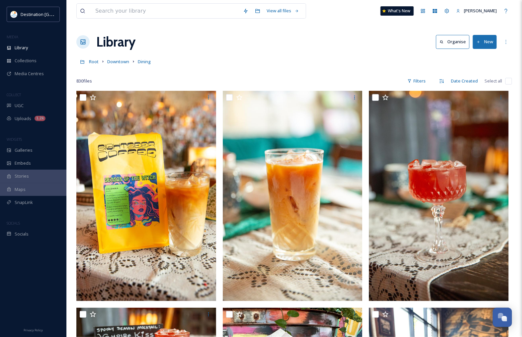
click at [489, 42] on button "New" at bounding box center [485, 42] width 24 height 14
click at [482, 60] on span "File Upload" at bounding box center [482, 57] width 22 height 6
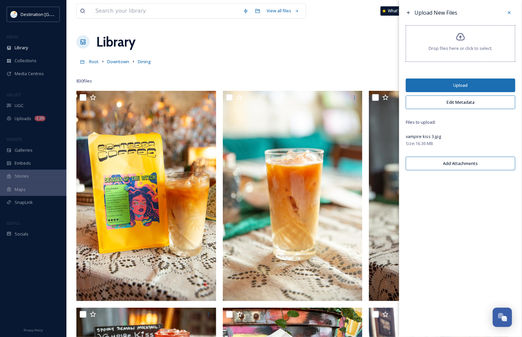
click at [457, 79] on button "Upload" at bounding box center [461, 85] width 110 height 14
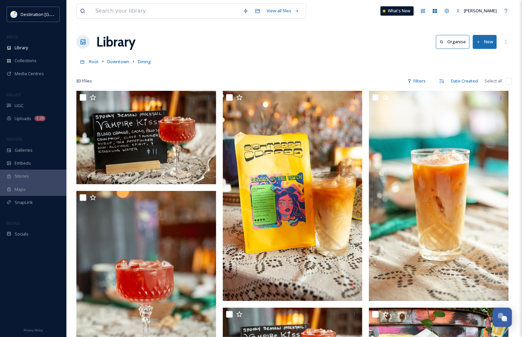
click at [182, 50] on div "Library Organise New" at bounding box center [294, 42] width 436 height 20
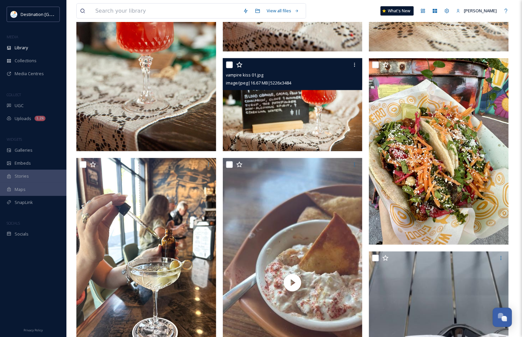
scroll to position [42, 0]
